Goal: Find specific page/section: Find specific page/section

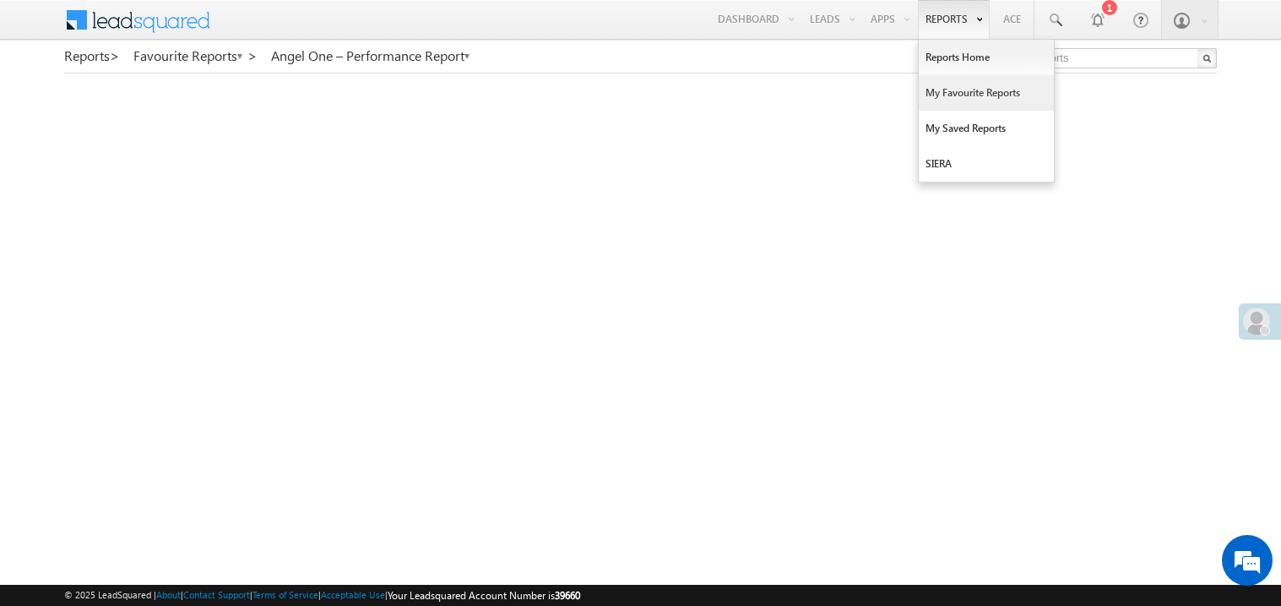
click at [955, 84] on link "My Favourite Reports" at bounding box center [986, 92] width 135 height 35
click at [951, 89] on link "My Favourite Reports" at bounding box center [986, 92] width 135 height 35
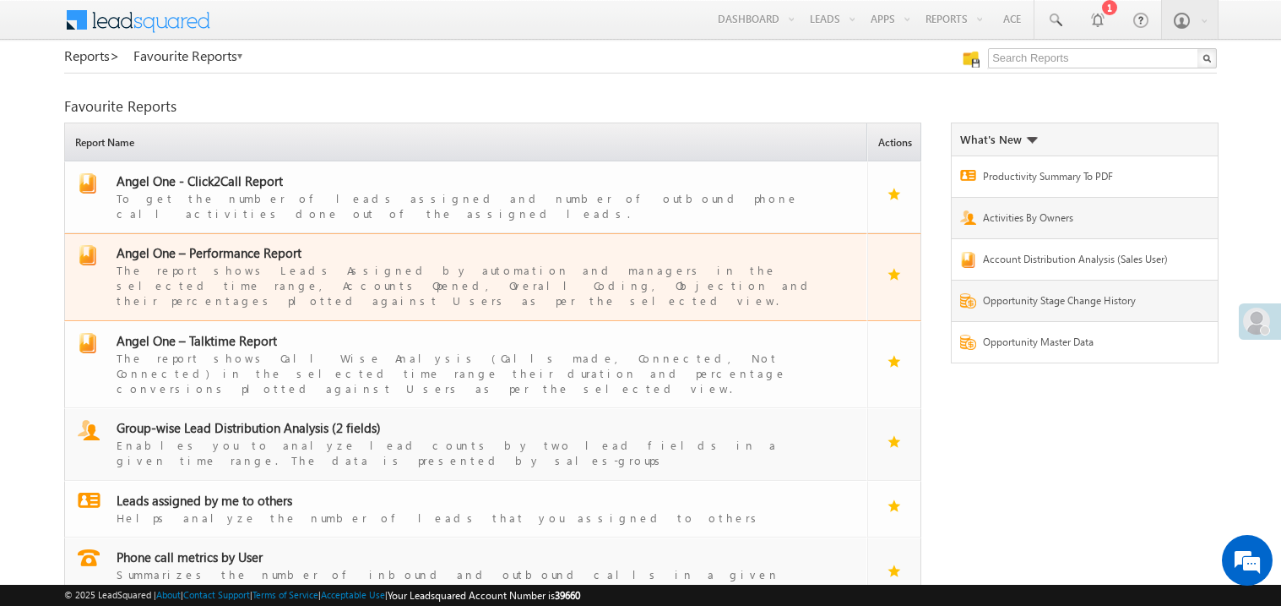
click at [227, 244] on span "Angel One – Performance Report" at bounding box center [209, 252] width 185 height 17
